Goal: Task Accomplishment & Management: Manage account settings

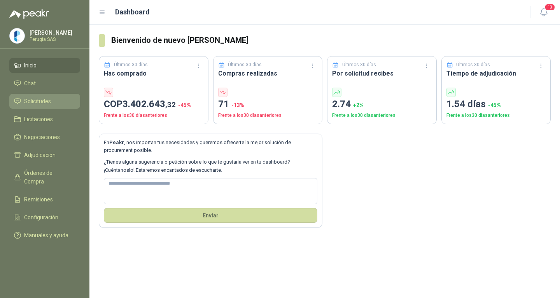
click at [28, 104] on span "Solicitudes" at bounding box center [37, 101] width 27 height 9
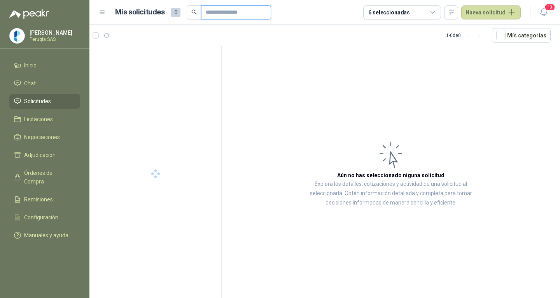
click at [216, 9] on input "text" at bounding box center [233, 12] width 54 height 13
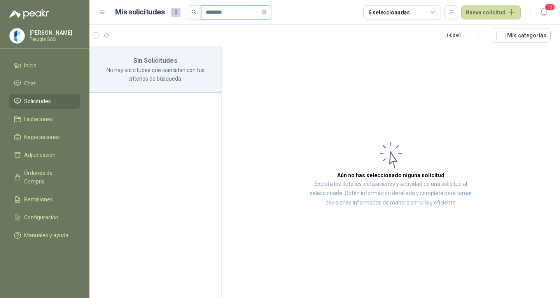
click at [216, 9] on input "********" at bounding box center [233, 12] width 54 height 13
type input "***"
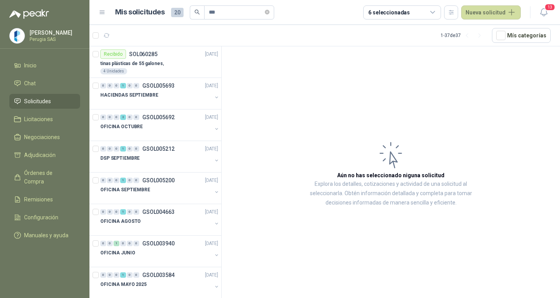
drag, startPoint x: 178, startPoint y: 28, endPoint x: 158, endPoint y: 43, distance: 24.8
click at [178, 28] on article "1 - 37 de 37 Mís categorías" at bounding box center [325, 35] width 471 height 21
click at [158, 44] on article "1 - 37 de 37 Mís categorías" at bounding box center [325, 35] width 471 height 21
click at [155, 49] on article "Recibido SOL060285 [DATE] tinas plásticas de 55 galones, 4 Unidades" at bounding box center [156, 62] width 132 height 32
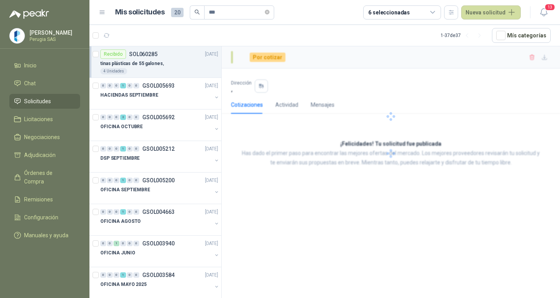
click at [156, 49] on article "Recibido SOL060285 [DATE] tinas plásticas de 55 galones, 4 Unidades" at bounding box center [156, 62] width 132 height 32
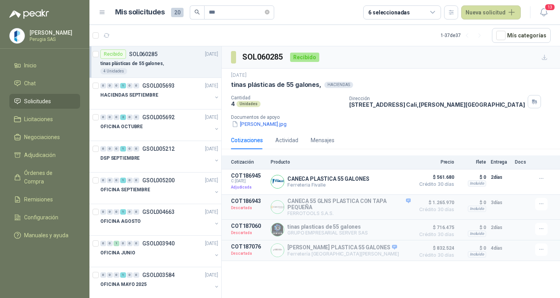
click at [35, 105] on span "Solicitudes" at bounding box center [37, 101] width 27 height 9
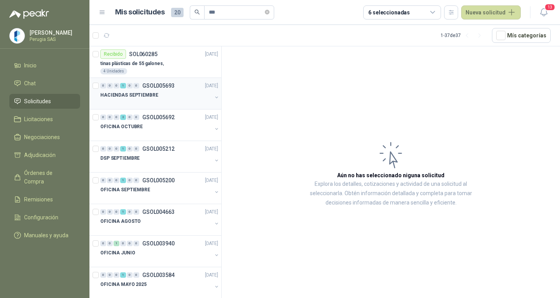
click at [165, 94] on div "HACIENDAS SEPTIEMBRE" at bounding box center [156, 94] width 112 height 9
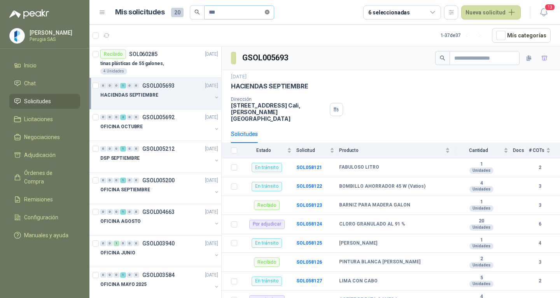
click at [274, 11] on span "***" at bounding box center [239, 12] width 70 height 14
click at [270, 11] on icon "close-circle" at bounding box center [267, 12] width 5 height 5
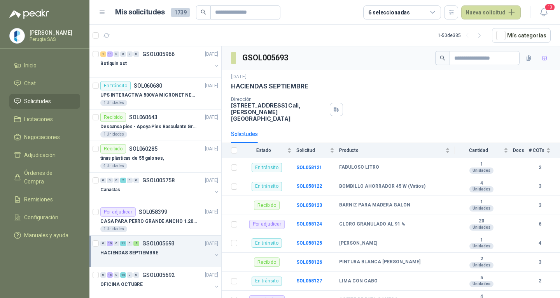
click at [49, 99] on span "Solicitudes" at bounding box center [37, 101] width 27 height 9
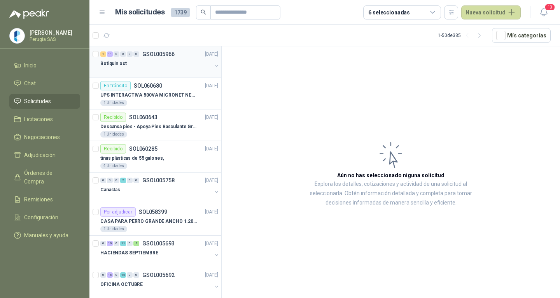
click at [167, 60] on div "Botiquin oct" at bounding box center [156, 63] width 112 height 9
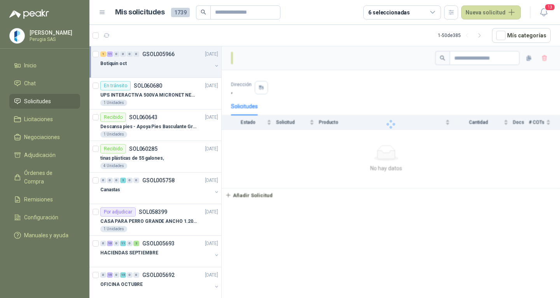
click at [166, 59] on div "Botiquin oct" at bounding box center [156, 63] width 112 height 9
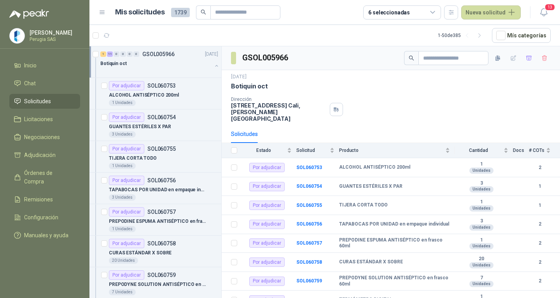
scroll to position [3, 0]
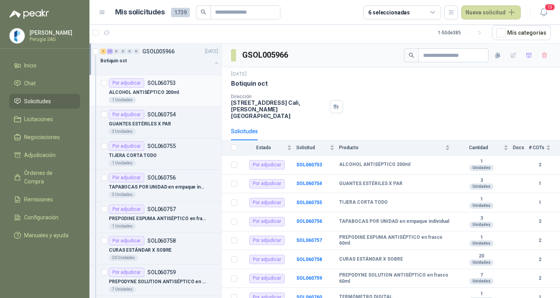
click at [169, 81] on p "SOL060753" at bounding box center [162, 82] width 28 height 5
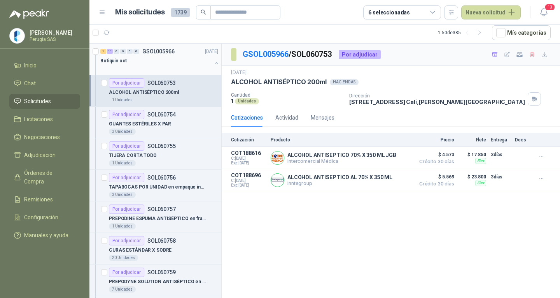
click at [161, 63] on div "Botiquin oct" at bounding box center [156, 60] width 112 height 9
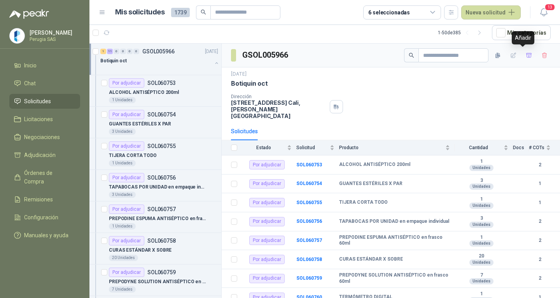
click at [527, 54] on icon "button" at bounding box center [529, 55] width 5 height 4
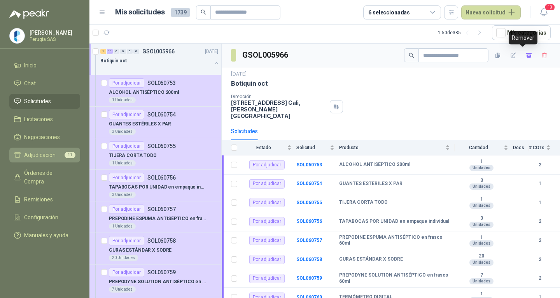
click at [64, 153] on li "Adjudicación 11" at bounding box center [44, 155] width 61 height 9
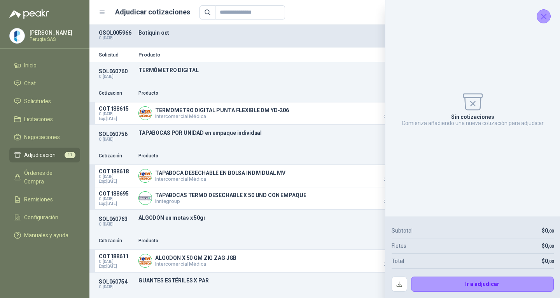
click at [546, 16] on icon "Cerrar" at bounding box center [544, 17] width 10 height 10
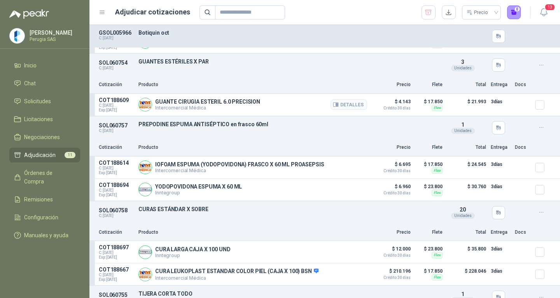
scroll to position [234, 0]
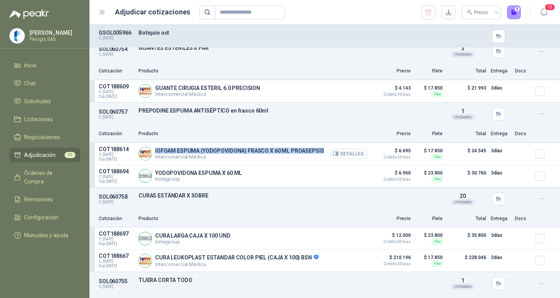
drag, startPoint x: 154, startPoint y: 148, endPoint x: 321, endPoint y: 149, distance: 167.0
click at [321, 149] on div "IOFOAM ESPUMA (YODOPOVIDONA) FRASCO X 60 ML PROASEPSIS Intercomercial Médica De…" at bounding box center [253, 154] width 229 height 16
copy p "IOFOAM ESPUMA (YODOPOVIDONA) FRASCO X 60 ML PROASEPSIS"
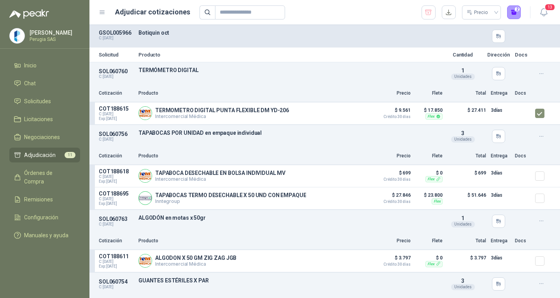
scroll to position [39, 0]
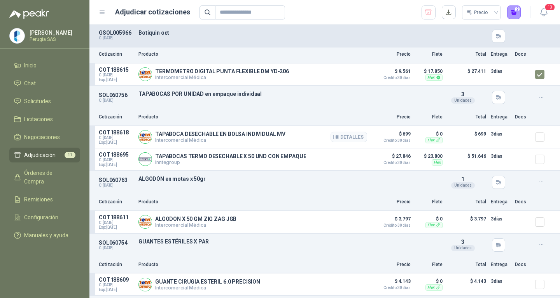
click at [160, 137] on p "TAPABOCA DESECHABLE EN BOLSA INDIVIDUAL MV" at bounding box center [220, 134] width 130 height 6
click at [205, 131] on div "TAPABOCA DESECHABLE EN BOLSA INDIVIDUAL MV Intercomercial Médica Detalles" at bounding box center [253, 137] width 229 height 16
click at [205, 133] on p "TAPABOCA DESECHABLE EN BOLSA INDIVIDUAL MV" at bounding box center [220, 134] width 130 height 6
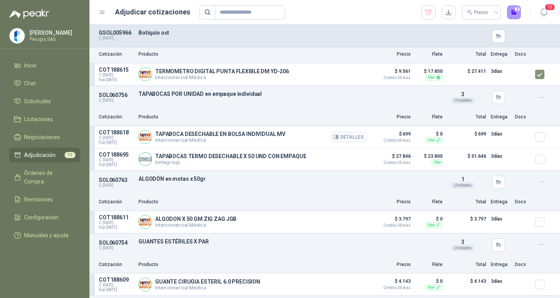
click at [167, 133] on p "TAPABOCA DESECHABLE EN BOLSA INDIVIDUAL MV" at bounding box center [220, 134] width 130 height 6
click at [198, 134] on p "TAPABOCA DESECHABLE EN BOLSA INDIVIDUAL MV" at bounding box center [220, 134] width 130 height 6
click at [224, 135] on p "TAPABOCA DESECHABLE EN BOLSA INDIVIDUAL MV" at bounding box center [220, 134] width 130 height 6
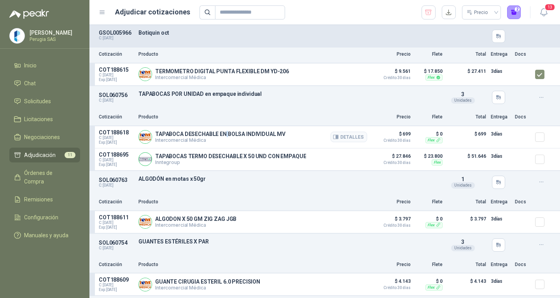
click at [224, 135] on p "TAPABOCA DESECHABLE EN BOLSA INDIVIDUAL MV" at bounding box center [220, 134] width 130 height 6
click at [232, 133] on p "TAPABOCA DESECHABLE EN BOLSA INDIVIDUAL MV" at bounding box center [220, 134] width 130 height 6
click at [233, 133] on p "TAPABOCA DESECHABLE EN BOLSA INDIVIDUAL MV" at bounding box center [220, 134] width 130 height 6
click at [258, 132] on p "TAPABOCA DESECHABLE EN BOLSA INDIVIDUAL MV" at bounding box center [220, 134] width 130 height 6
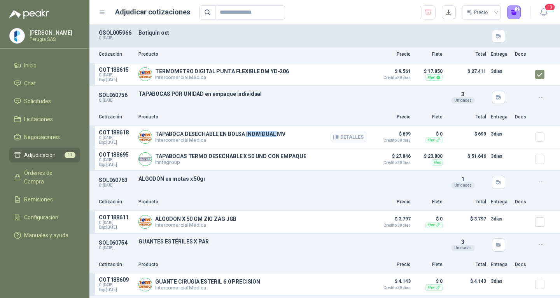
click at [276, 132] on p "TAPABOCA DESECHABLE EN BOLSA INDIVIDUAL MV" at bounding box center [220, 134] width 130 height 6
click at [173, 136] on p "TAPABOCA DESECHABLE EN BOLSA INDIVIDUAL MV" at bounding box center [220, 134] width 130 height 6
click at [173, 135] on p "TAPABOCA DESECHABLE EN BOLSA INDIVIDUAL MV" at bounding box center [220, 134] width 130 height 6
click at [201, 136] on p "TAPABOCA DESECHABLE EN BOLSA INDIVIDUAL MV" at bounding box center [220, 134] width 130 height 6
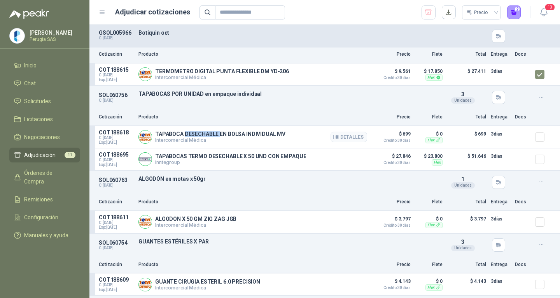
click at [201, 136] on p "TAPABOCA DESECHABLE EN BOLSA INDIVIDUAL MV" at bounding box center [220, 134] width 130 height 6
click at [221, 135] on p "TAPABOCA DESECHABLE EN BOLSA INDIVIDUAL MV" at bounding box center [220, 134] width 130 height 6
click at [228, 133] on p "TAPABOCA DESECHABLE EN BOLSA INDIVIDUAL MV" at bounding box center [220, 134] width 130 height 6
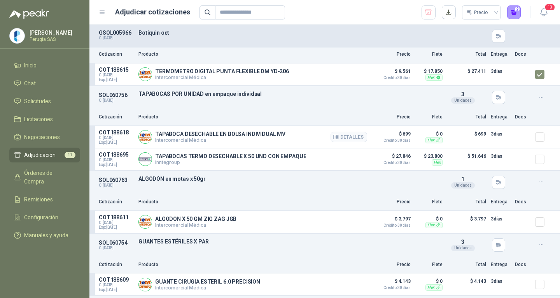
click at [259, 133] on p "TAPABOCA DESECHABLE EN BOLSA INDIVIDUAL MV" at bounding box center [220, 134] width 130 height 6
click at [279, 133] on p "TAPABOCA DESECHABLE EN BOLSA INDIVIDUAL MV" at bounding box center [220, 134] width 130 height 6
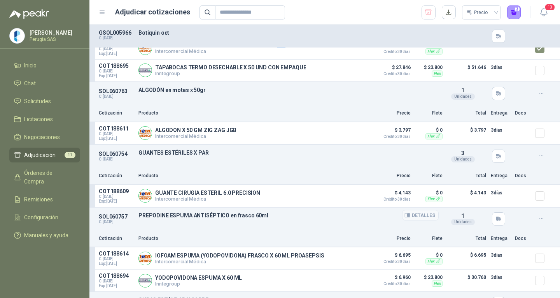
scroll to position [156, 0]
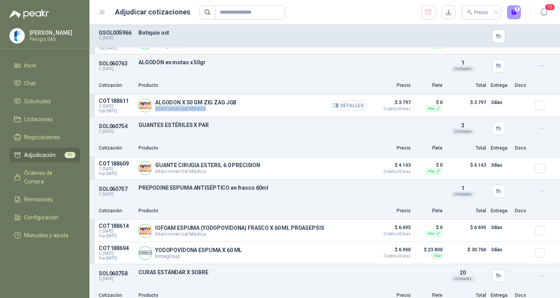
drag, startPoint x: 213, startPoint y: 111, endPoint x: 154, endPoint y: 111, distance: 58.8
click at [154, 111] on div "ALGODON X 50 GM ZIG ZAG JGB Intercomercial Médica Detalles" at bounding box center [253, 106] width 229 height 16
copy p "Intercomercial Médica"
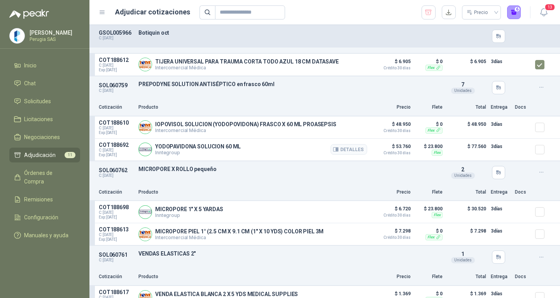
scroll to position [506, 0]
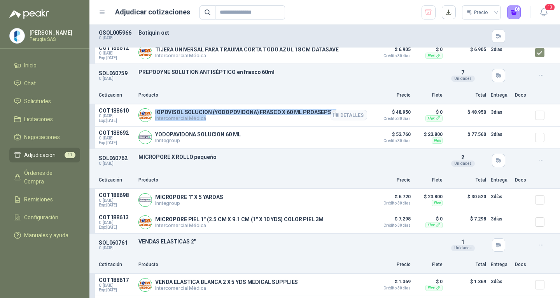
drag, startPoint x: 335, startPoint y: 110, endPoint x: 156, endPoint y: 112, distance: 179.4
click at [156, 112] on div "IOPOVISOL SOLUCION (YODOPOVIDONA) FRASCO X 60 ML PROASEPSIS Intercomercial Médi…" at bounding box center [245, 115] width 181 height 12
copy div "IOPOVISOL SOLUCION (YODOPOVIDONA) FRASCO X 60 ML PROASEPSIS Intercomercial Médi…"
click at [229, 123] on div "IOPOVISOL SOLUCION (YODOPOVIDONA) FRASCO X 60 ML PROASEPSIS Intercomercial Médi…" at bounding box center [253, 115] width 229 height 16
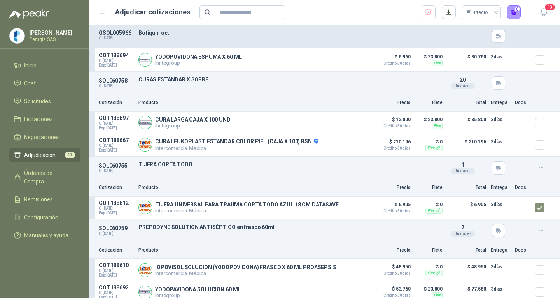
scroll to position [389, 0]
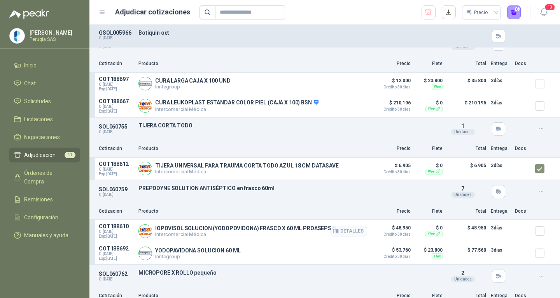
click at [536, 228] on div at bounding box center [544, 231] width 16 height 16
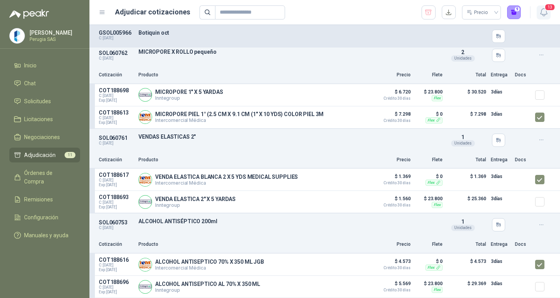
scroll to position [382, 0]
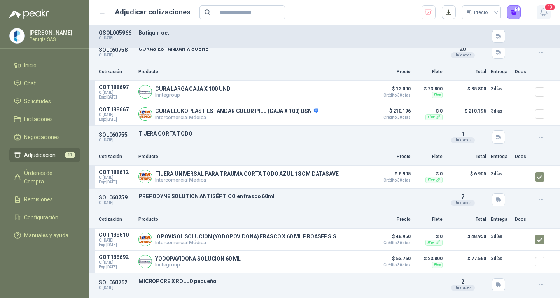
click at [541, 9] on icon "button" at bounding box center [544, 12] width 10 height 10
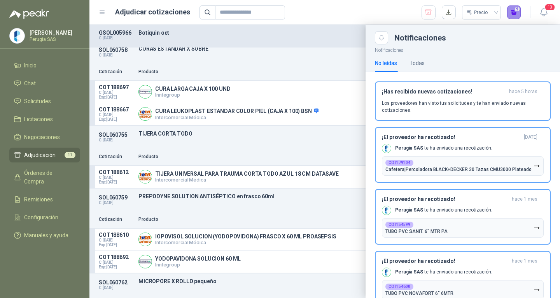
click at [511, 11] on button "9" at bounding box center [515, 12] width 14 height 14
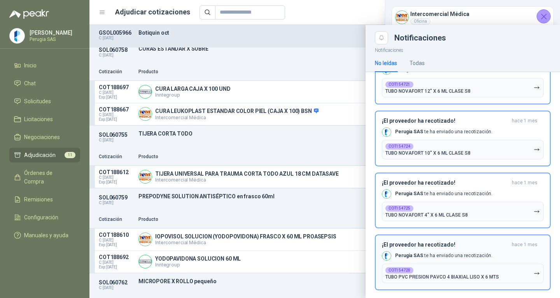
scroll to position [581, 0]
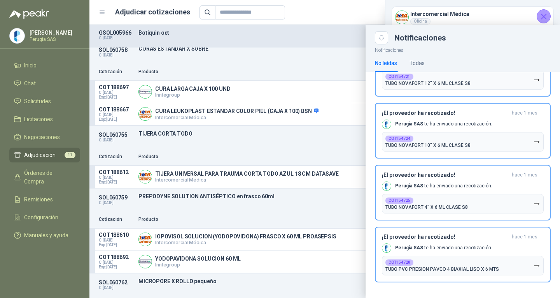
click at [547, 18] on icon "Cerrar" at bounding box center [544, 17] width 10 height 10
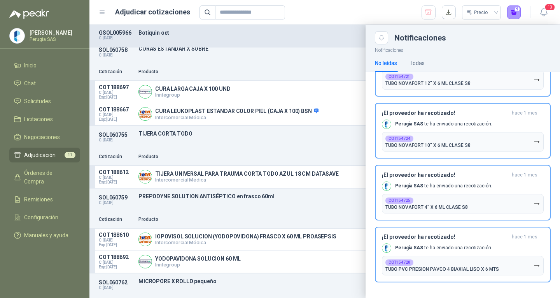
click at [305, 43] on div at bounding box center [325, 161] width 471 height 273
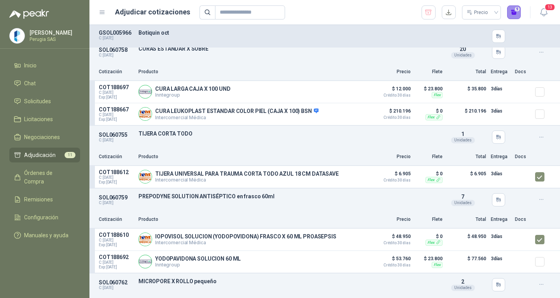
click at [515, 10] on button "9" at bounding box center [515, 12] width 14 height 14
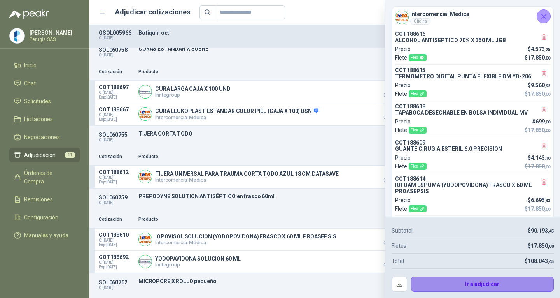
click at [483, 286] on button "Ir a adjudicar" at bounding box center [482, 284] width 143 height 16
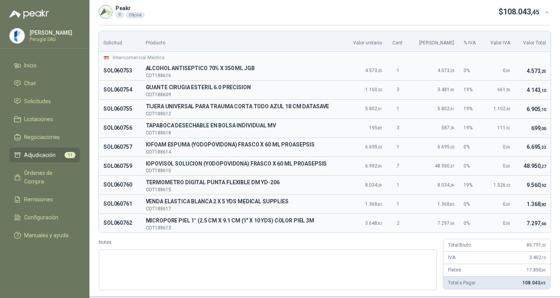
scroll to position [56, 0]
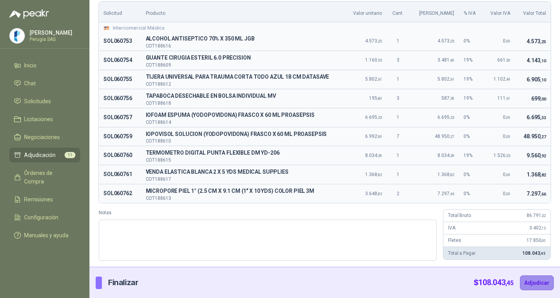
click at [530, 283] on button "Adjudicar" at bounding box center [537, 282] width 34 height 15
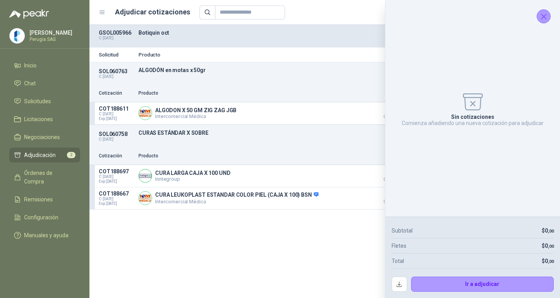
click at [547, 21] on icon "Cerrar" at bounding box center [544, 17] width 10 height 10
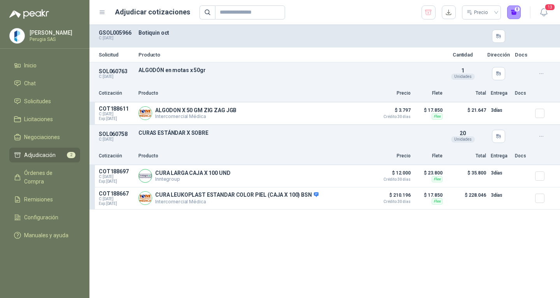
click at [30, 155] on span "Adjudicación" at bounding box center [40, 155] width 32 height 9
click at [35, 100] on span "Solicitudes" at bounding box center [37, 101] width 27 height 9
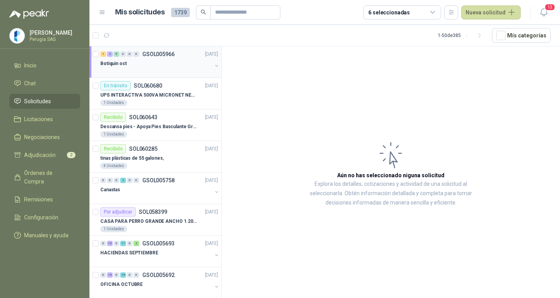
click at [169, 69] on div at bounding box center [156, 71] width 112 height 6
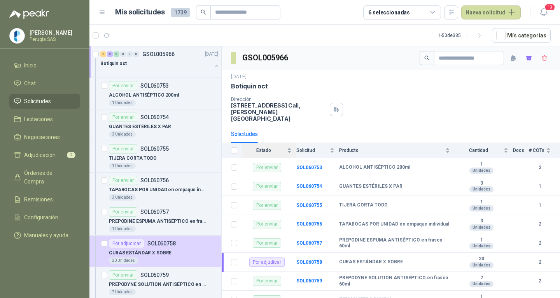
click at [265, 148] on span "Estado" at bounding box center [264, 150] width 44 height 5
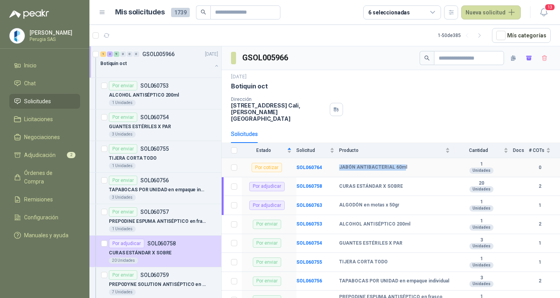
drag, startPoint x: 340, startPoint y: 160, endPoint x: 402, endPoint y: 162, distance: 61.5
click at [402, 164] on b "JABÓN ANTIBACTERIAL 60ml" at bounding box center [373, 167] width 68 height 6
copy b "JABÓN ANTIBACTERIAL 60m"
drag, startPoint x: 42, startPoint y: 147, endPoint x: 39, endPoint y: 154, distance: 7.0
click at [42, 148] on ul "Inicio Chat Solicitudes Licitaciones Negociaciones Adjudicación 2 Órdenes de Co…" at bounding box center [45, 152] width 90 height 188
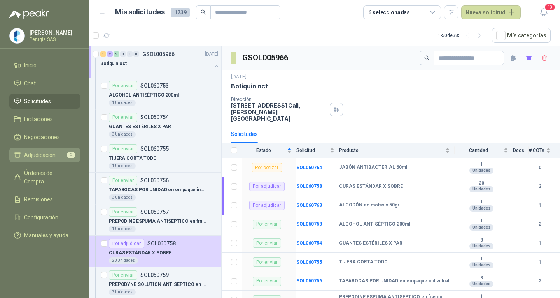
click at [39, 154] on span "Adjudicación" at bounding box center [40, 155] width 32 height 9
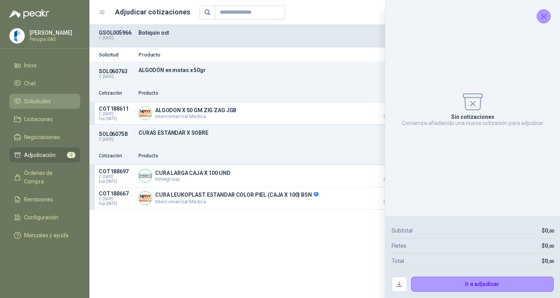
click at [30, 104] on span "Solicitudes" at bounding box center [37, 101] width 27 height 9
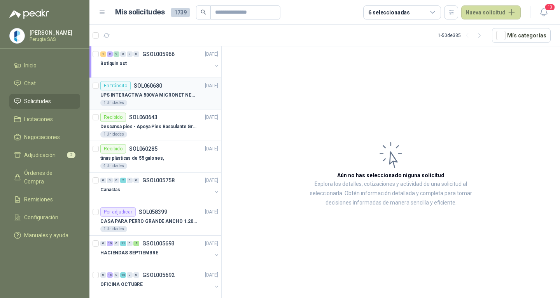
click at [170, 92] on p "UPS INTERACTIVA 500VA MICRONET NEGRA MARCA: POWEST NICOMAR" at bounding box center [148, 94] width 97 height 7
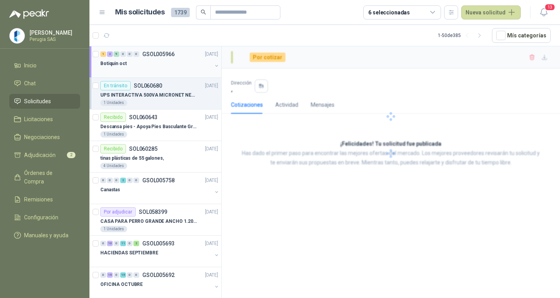
click at [170, 67] on div "Botiquin oct" at bounding box center [156, 63] width 112 height 9
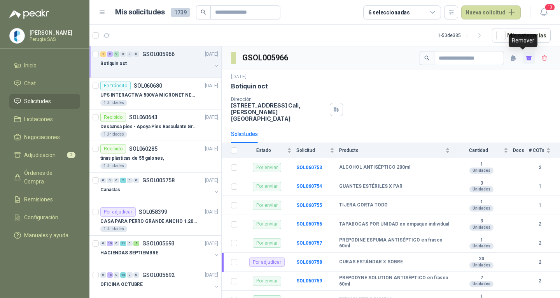
click at [527, 59] on icon "button" at bounding box center [529, 58] width 5 height 3
click at [34, 102] on span "Solicitudes" at bounding box center [37, 101] width 27 height 9
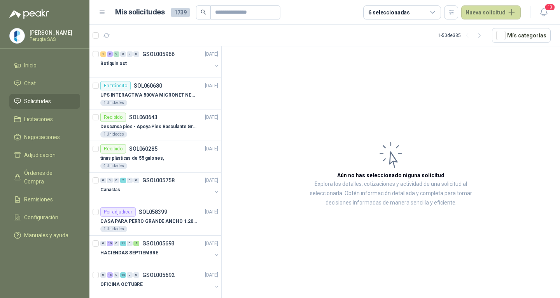
click at [34, 99] on span "Solicitudes" at bounding box center [37, 101] width 27 height 9
click at [165, 86] on div "En tránsito SOL060680 [DATE]" at bounding box center [159, 85] width 118 height 9
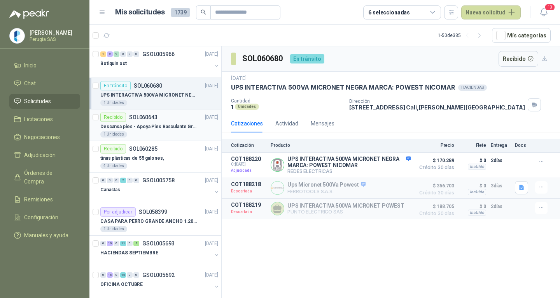
click at [165, 121] on div "Recibido SOL060643 [DATE]" at bounding box center [159, 116] width 118 height 9
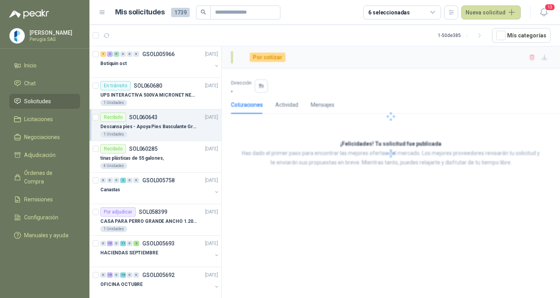
click at [158, 139] on article "Recibido SOL060643 [DATE] Descansa pies - Apoya Pies Basculante Graduable Ergon…" at bounding box center [156, 125] width 132 height 32
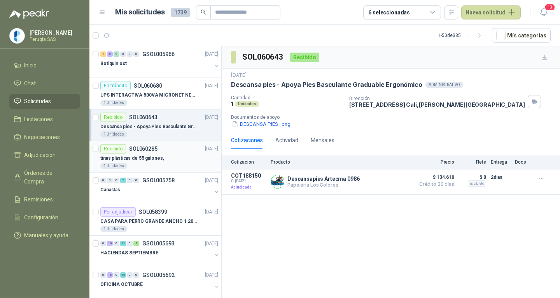
click at [158, 146] on div "Recibido SOL060285 [DATE]" at bounding box center [159, 148] width 118 height 9
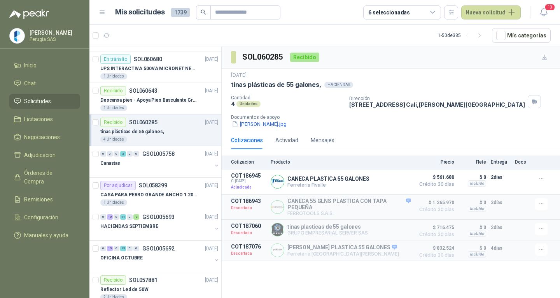
scroll to position [39, 0]
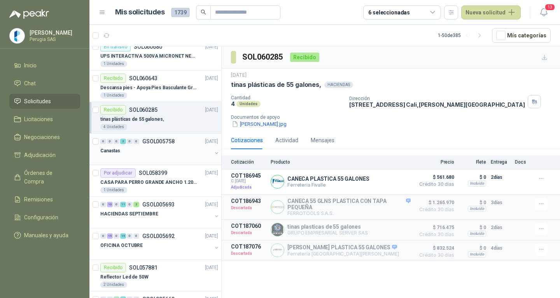
click at [158, 147] on div "Canastas" at bounding box center [156, 150] width 112 height 9
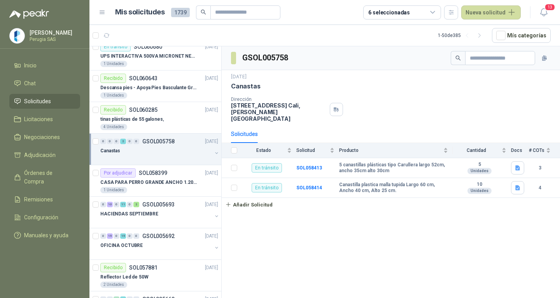
click at [158, 150] on div "Canastas" at bounding box center [156, 150] width 112 height 9
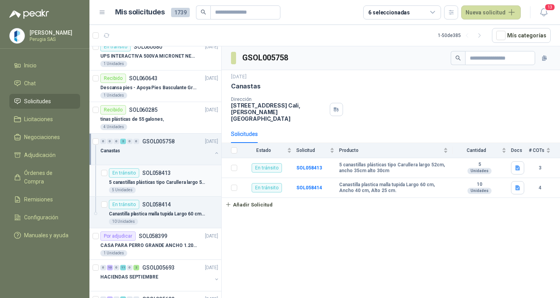
click at [164, 191] on div "5 Unidades" at bounding box center [163, 190] width 109 height 6
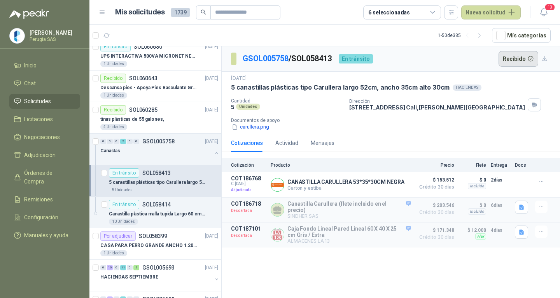
click at [530, 60] on button "Recibido" at bounding box center [519, 59] width 40 height 16
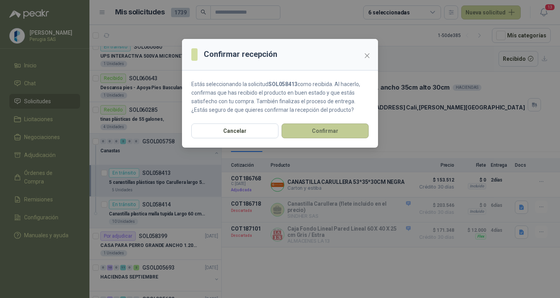
click at [335, 125] on button "Confirmar" at bounding box center [325, 130] width 87 height 15
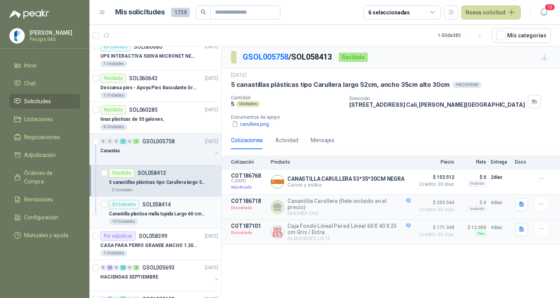
click at [147, 207] on div "En tránsito SOL058414" at bounding box center [140, 204] width 62 height 9
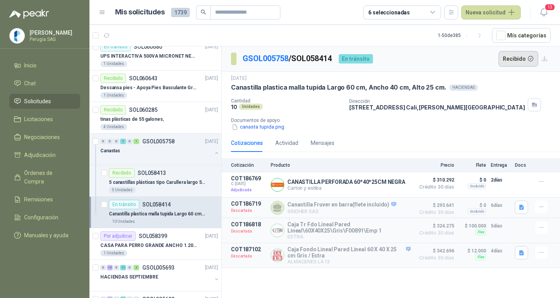
click at [523, 37] on button "Mís categorías" at bounding box center [521, 35] width 59 height 15
click at [513, 58] on button "Recibido" at bounding box center [519, 59] width 40 height 16
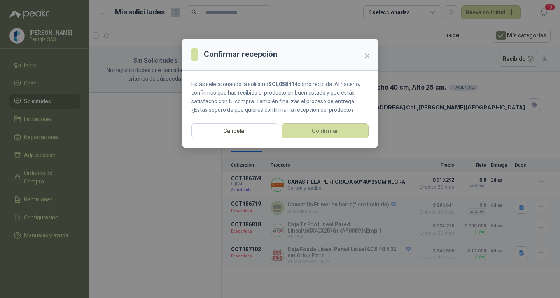
click at [504, 37] on div "Confirmar recepción Estás seleccionando la solicitud SOL058414 como recibida. A…" at bounding box center [280, 149] width 560 height 298
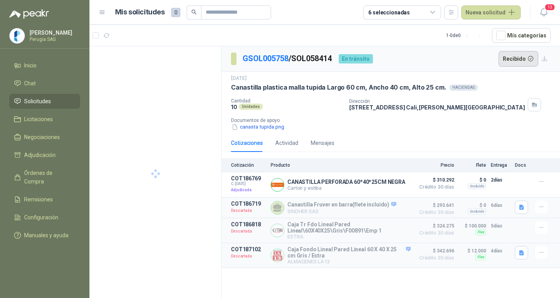
click at [507, 63] on button "Recibido" at bounding box center [519, 59] width 40 height 16
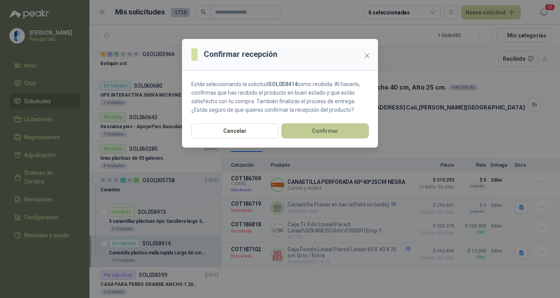
click at [345, 131] on button "Confirmar" at bounding box center [325, 130] width 87 height 15
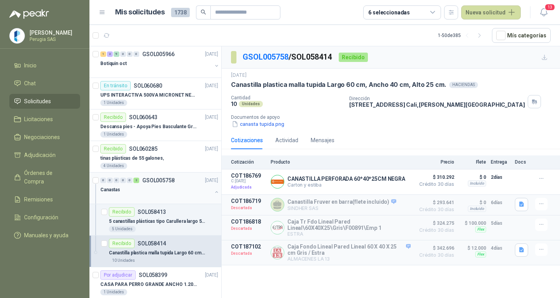
click at [169, 183] on p "GSOL005758" at bounding box center [158, 179] width 32 height 5
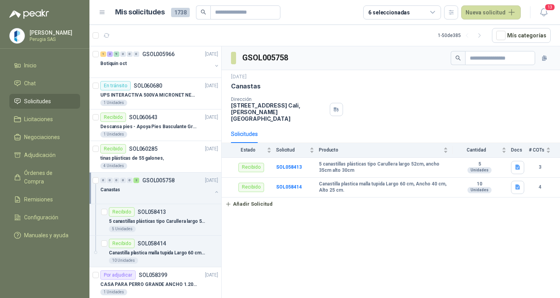
click at [169, 183] on p "GSOL005758" at bounding box center [158, 179] width 32 height 5
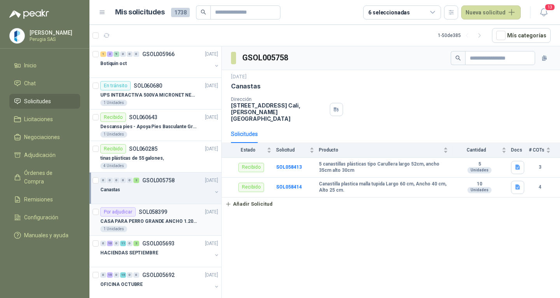
click at [170, 219] on p "CASA PARA PERRO GRANDE ANCHO 1.20x1.00 x1.20" at bounding box center [148, 221] width 97 height 7
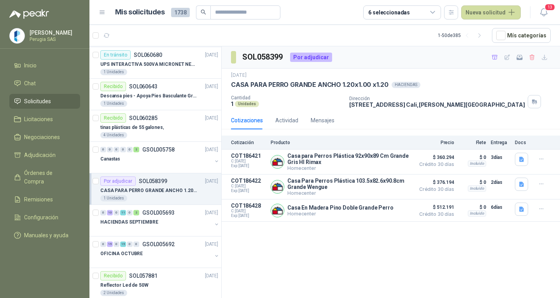
scroll to position [78, 0]
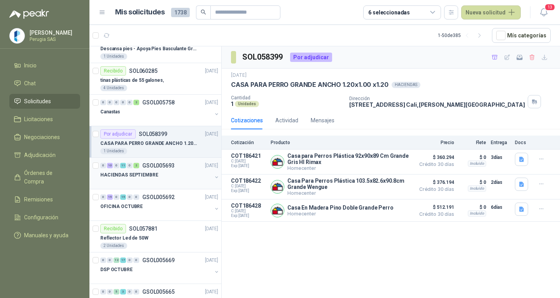
click at [167, 172] on div "HACIENDAS SEPTIEMBRE" at bounding box center [156, 174] width 112 height 9
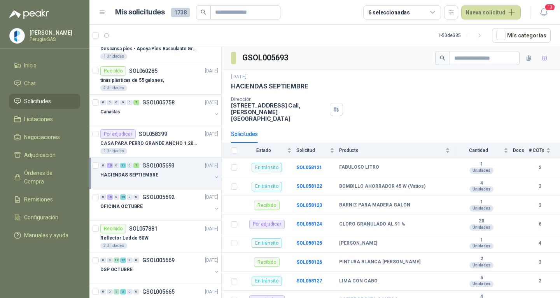
click at [171, 177] on div "HACIENDAS SEPTIEMBRE" at bounding box center [156, 174] width 112 height 9
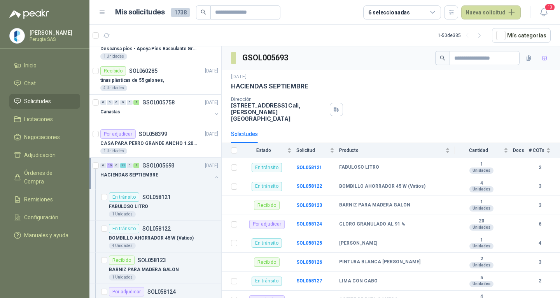
scroll to position [3, 0]
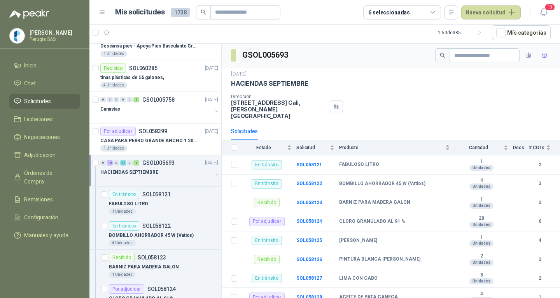
click at [171, 177] on div at bounding box center [156, 180] width 112 height 6
